Goal: Book appointment/travel/reservation

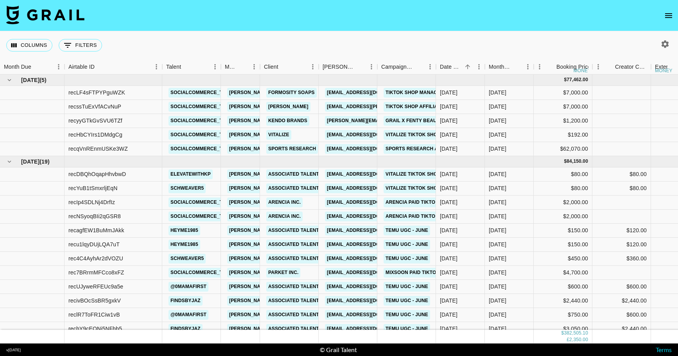
click at [668, 16] on icon "open drawer" at bounding box center [668, 15] width 9 height 9
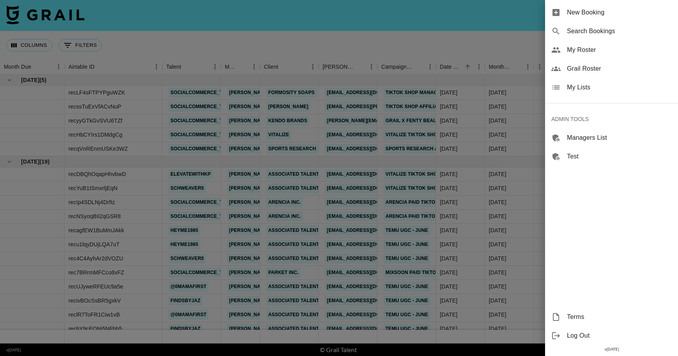
click at [586, 14] on span "New Booking" at bounding box center [619, 12] width 105 height 9
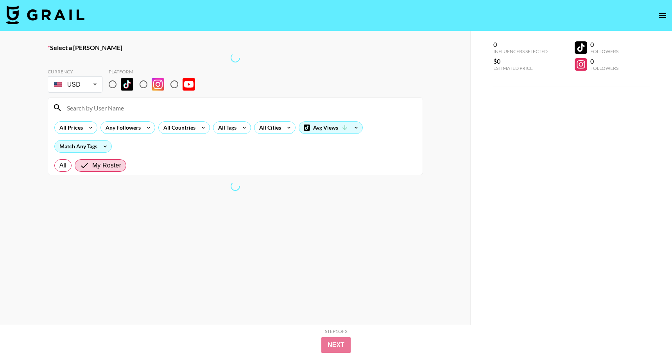
click at [93, 110] on input at bounding box center [240, 108] width 356 height 13
click at [94, 105] on input "thedun" at bounding box center [240, 108] width 356 height 13
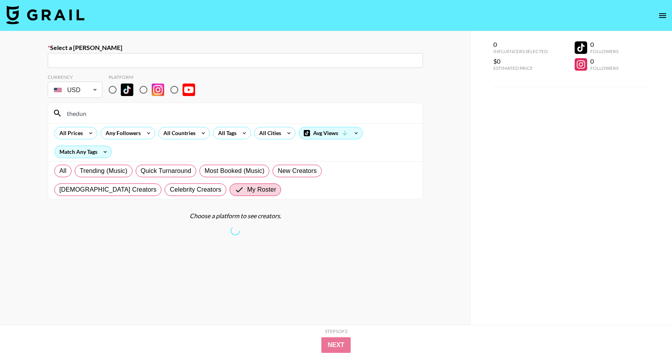
type input "thedun"
click at [110, 93] on input "radio" at bounding box center [112, 90] width 16 height 16
radio input "true"
click at [114, 119] on input "thedun" at bounding box center [240, 113] width 356 height 13
click at [114, 118] on input "thedun" at bounding box center [240, 113] width 356 height 13
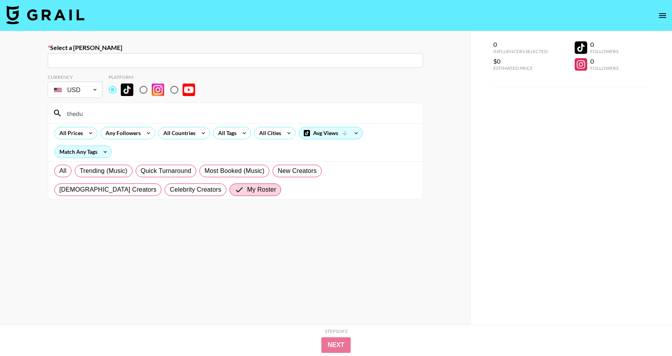
type input "thedun"
